Goal: Task Accomplishment & Management: Manage account settings

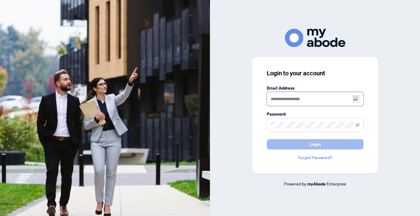
type input "**********"
click at [319, 145] on span "Login" at bounding box center [315, 144] width 11 height 10
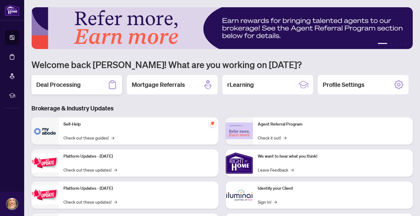
click at [77, 86] on h2 "Deal Processing" at bounding box center [58, 84] width 44 height 8
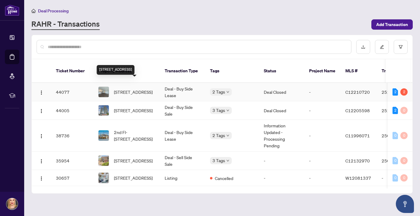
click at [120, 89] on span "1503-25 Richmond St, Toronto, Ontario M5C 0A6, Canada" at bounding box center [133, 92] width 39 height 7
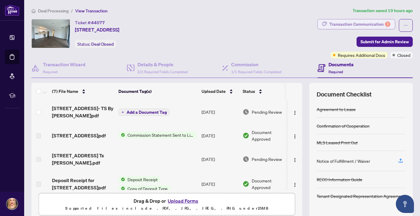
click at [363, 26] on div "Transaction Communication 2" at bounding box center [360, 24] width 61 height 10
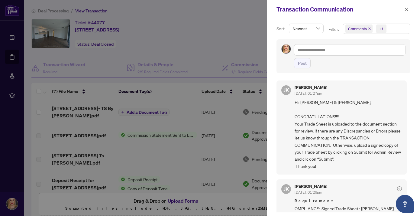
click at [252, 29] on div at bounding box center [210, 108] width 420 height 216
click at [195, 101] on div at bounding box center [210, 108] width 420 height 216
click at [408, 8] on icon "close" at bounding box center [407, 9] width 4 height 4
